Goal: Task Accomplishment & Management: Manage account settings

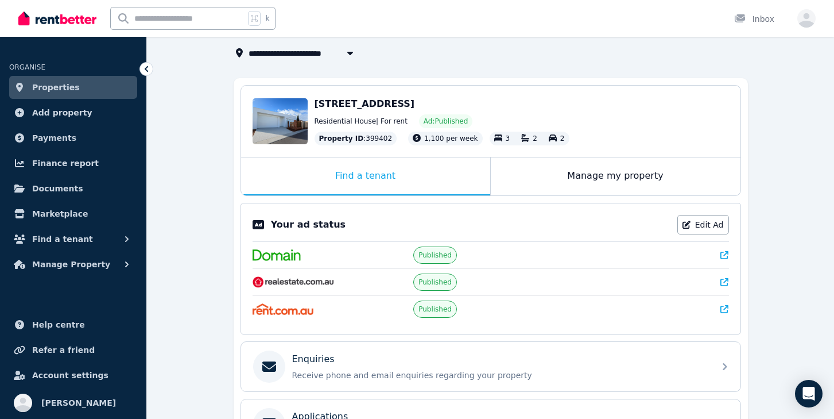
scroll to position [71, 0]
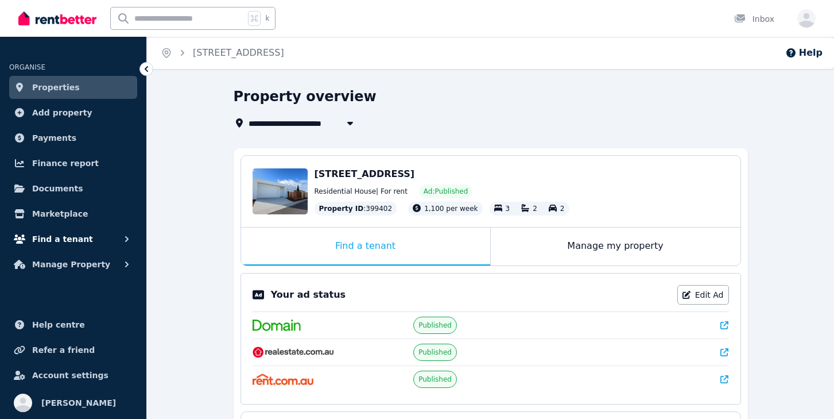
click at [65, 240] on span "Find a tenant" at bounding box center [62, 239] width 61 height 14
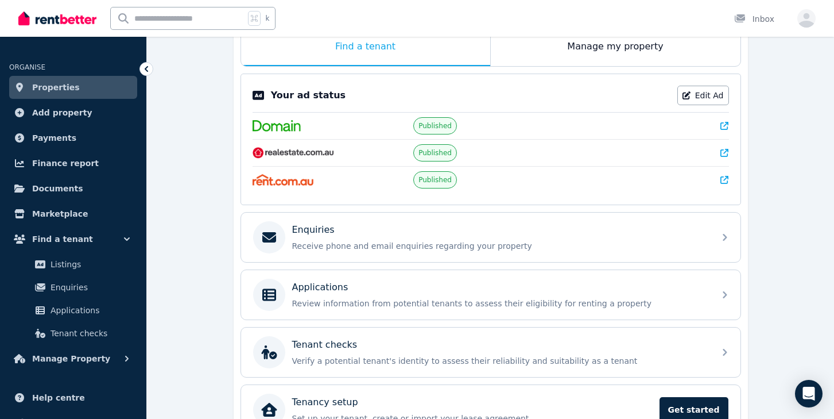
scroll to position [202, 0]
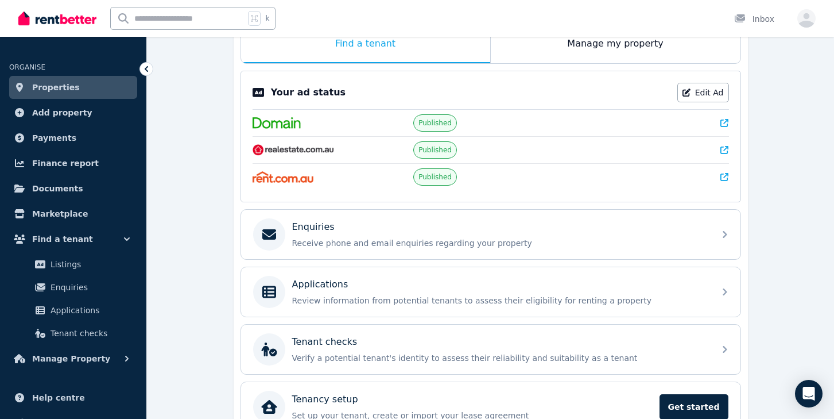
click at [725, 149] on icon at bounding box center [724, 150] width 8 height 8
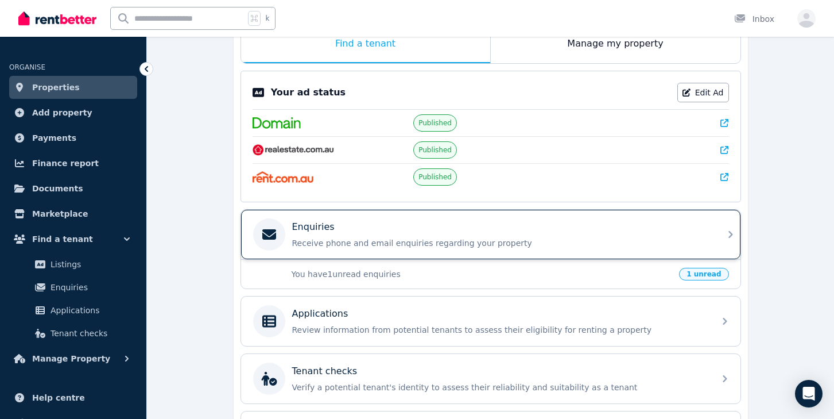
click at [707, 237] on p "Receive phone and email enquiries regarding your property" at bounding box center [500, 242] width 416 height 11
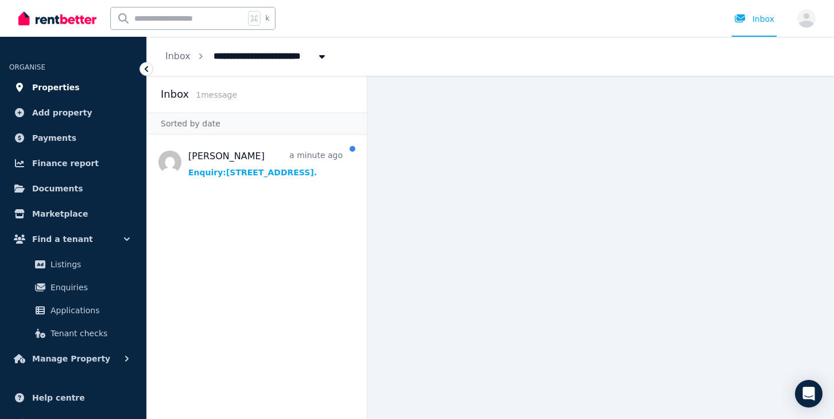
click at [80, 86] on link "Properties" at bounding box center [73, 87] width 128 height 23
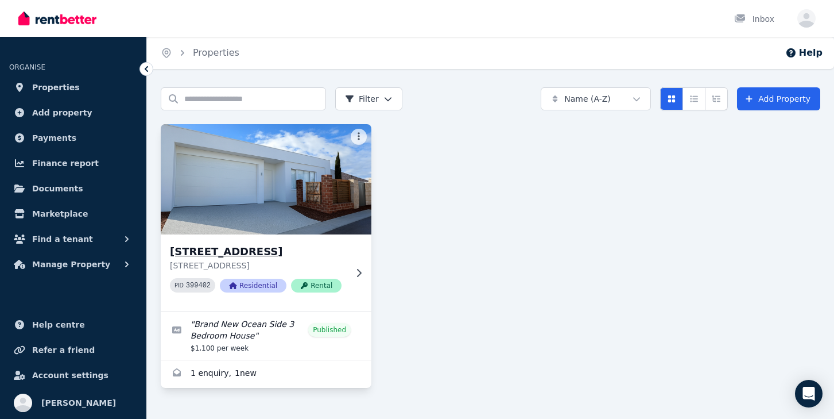
click at [362, 271] on icon at bounding box center [358, 272] width 11 height 9
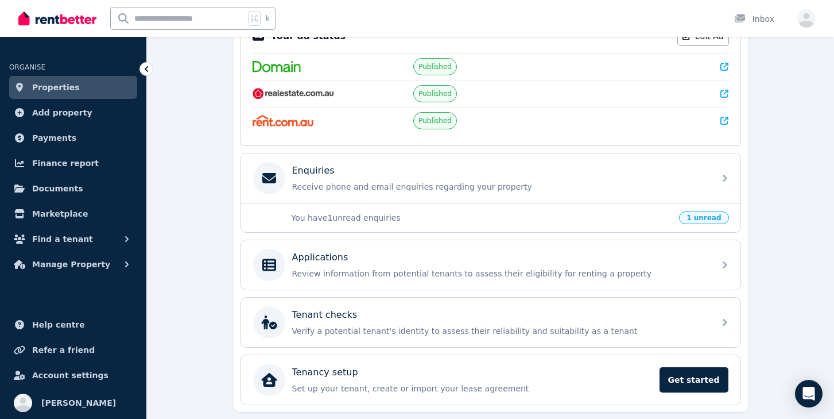
scroll to position [295, 0]
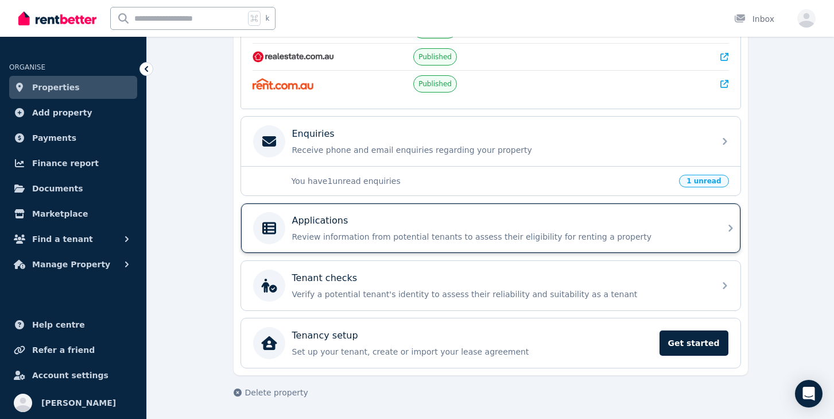
click at [725, 223] on icon at bounding box center [731, 228] width 14 height 14
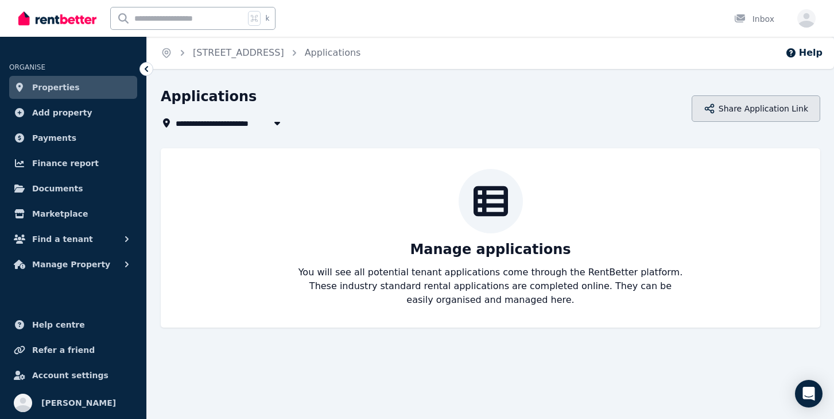
click at [758, 109] on button "Share Application Link" at bounding box center [756, 108] width 129 height 26
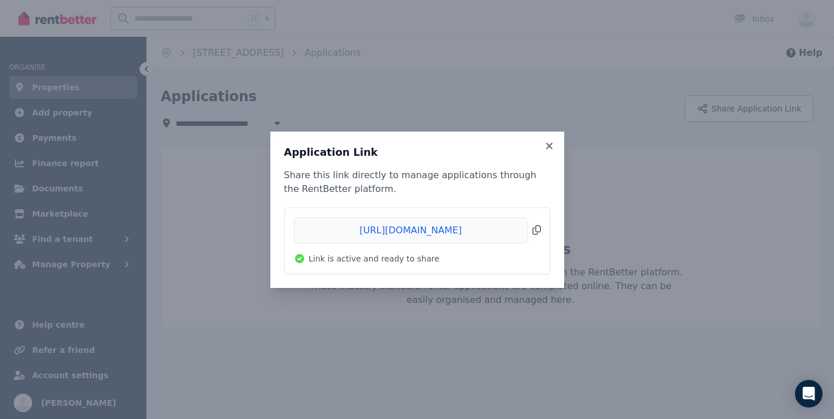
click at [536, 231] on span "Copied!" at bounding box center [417, 230] width 247 height 26
